Goal: Information Seeking & Learning: Learn about a topic

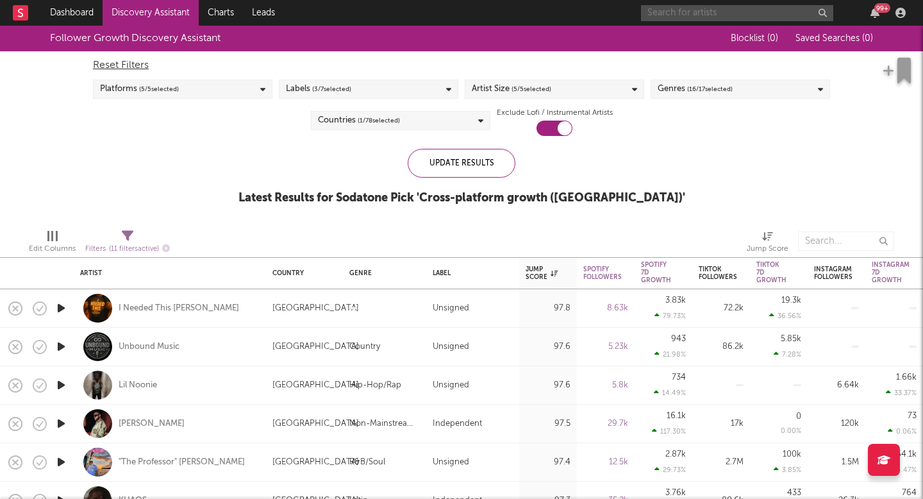
click at [654, 12] on input "text" at bounding box center [737, 13] width 192 height 16
type input "[PERSON_NAME]"
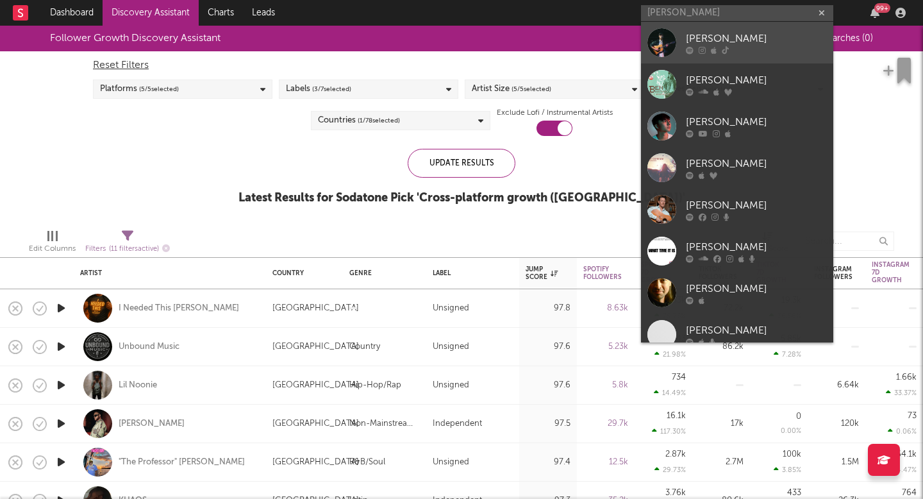
click at [709, 42] on div "[PERSON_NAME]" at bounding box center [756, 38] width 141 height 15
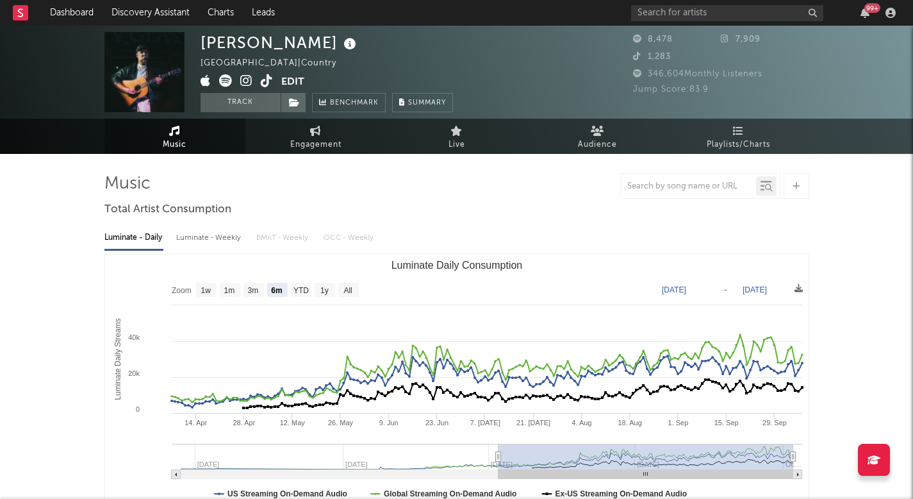
click at [263, 82] on icon at bounding box center [267, 80] width 12 height 13
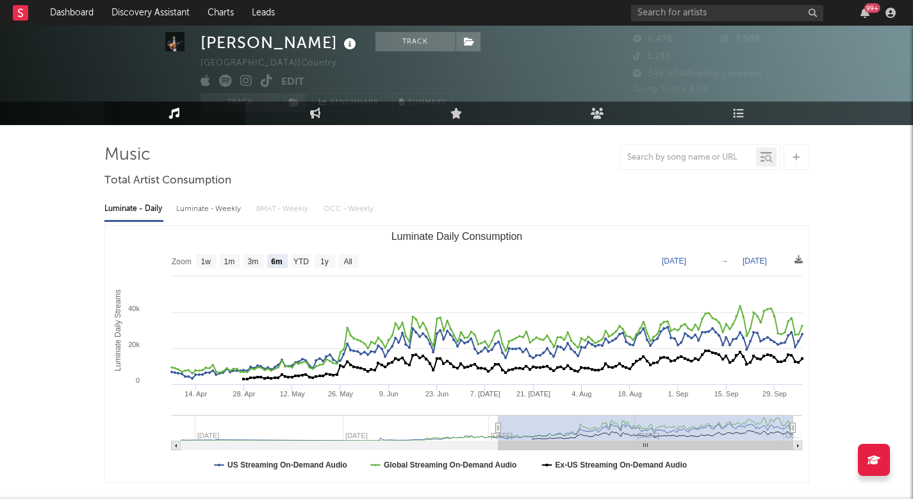
scroll to position [28, 0]
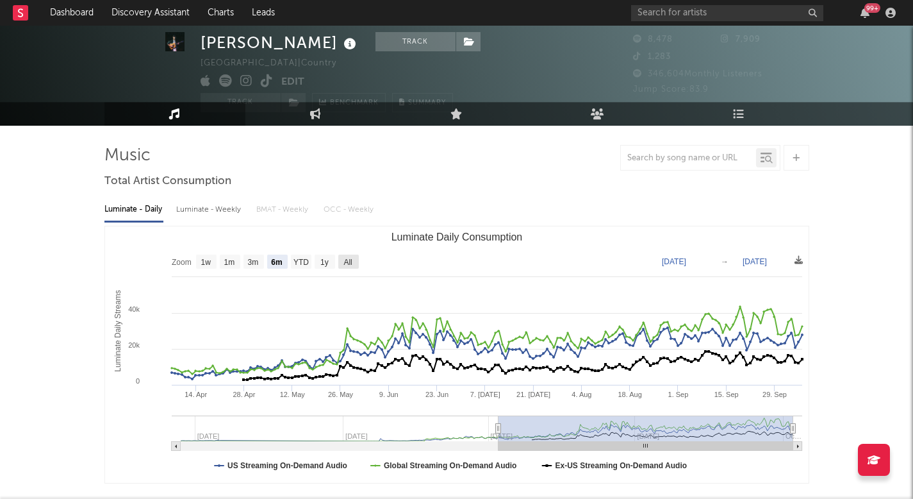
click at [358, 261] on rect "Luminate Daily Consumption" at bounding box center [348, 261] width 21 height 14
select select "All"
type input "[DATE]"
